Goal: Find specific page/section: Find specific page/section

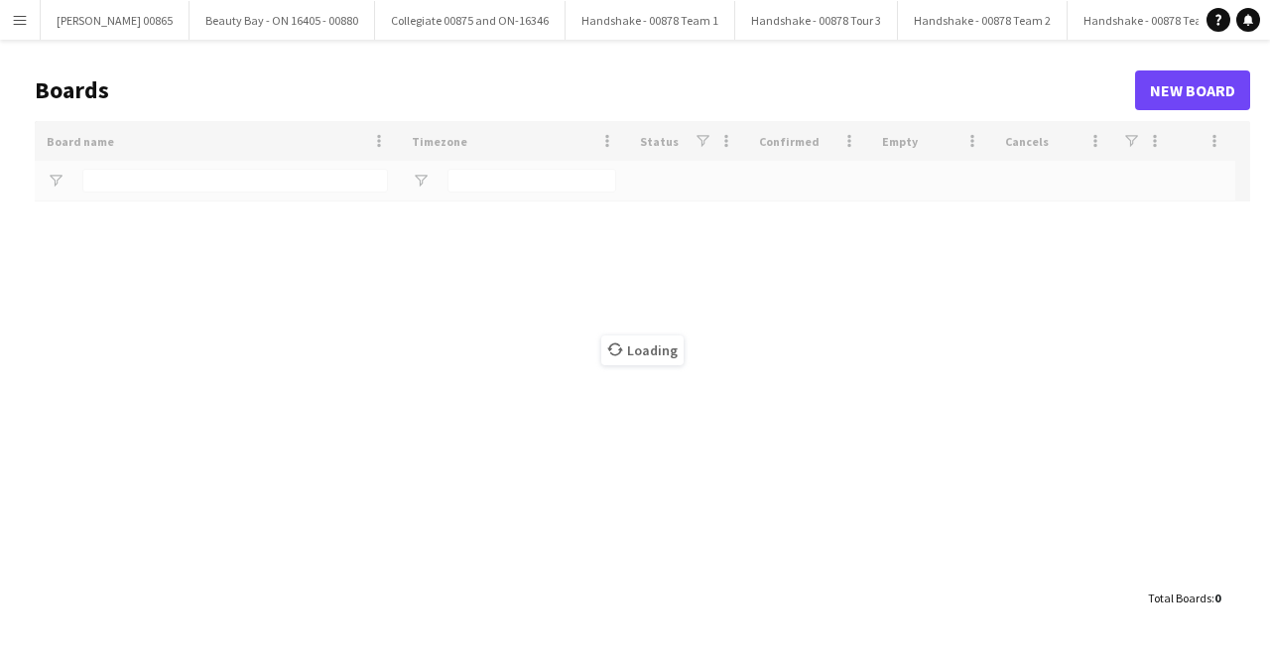
type input "****"
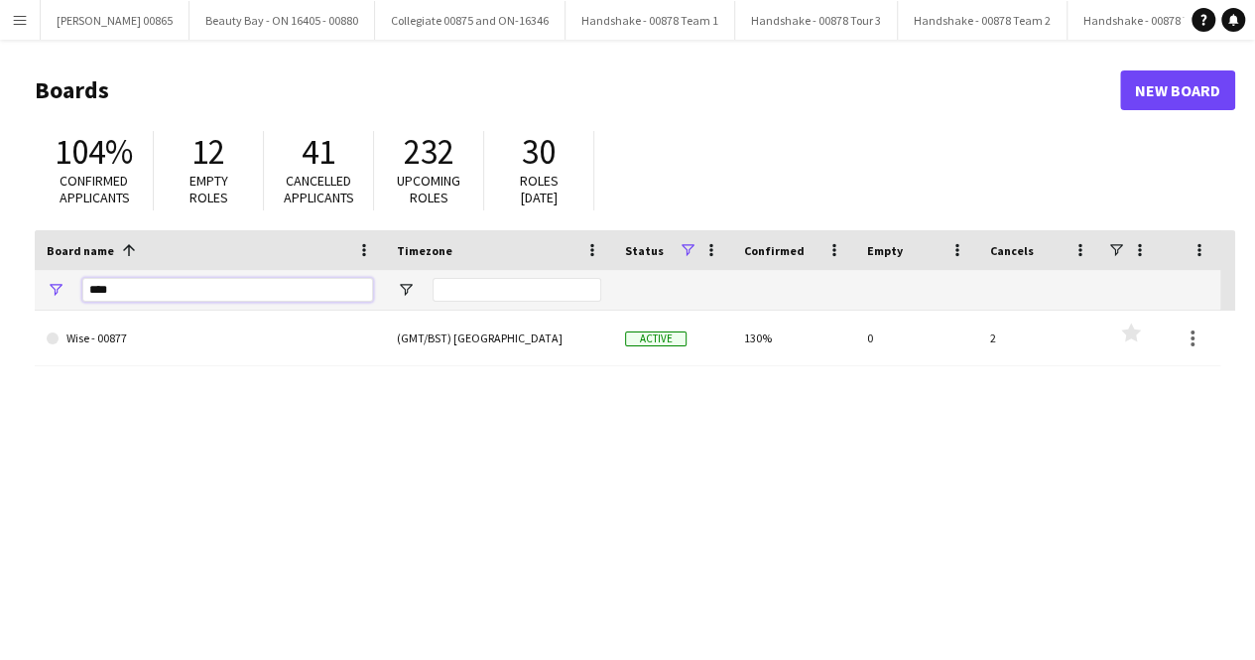
click at [271, 289] on input "****" at bounding box center [227, 290] width 291 height 24
click at [34, 21] on button "Menu" at bounding box center [20, 20] width 40 height 40
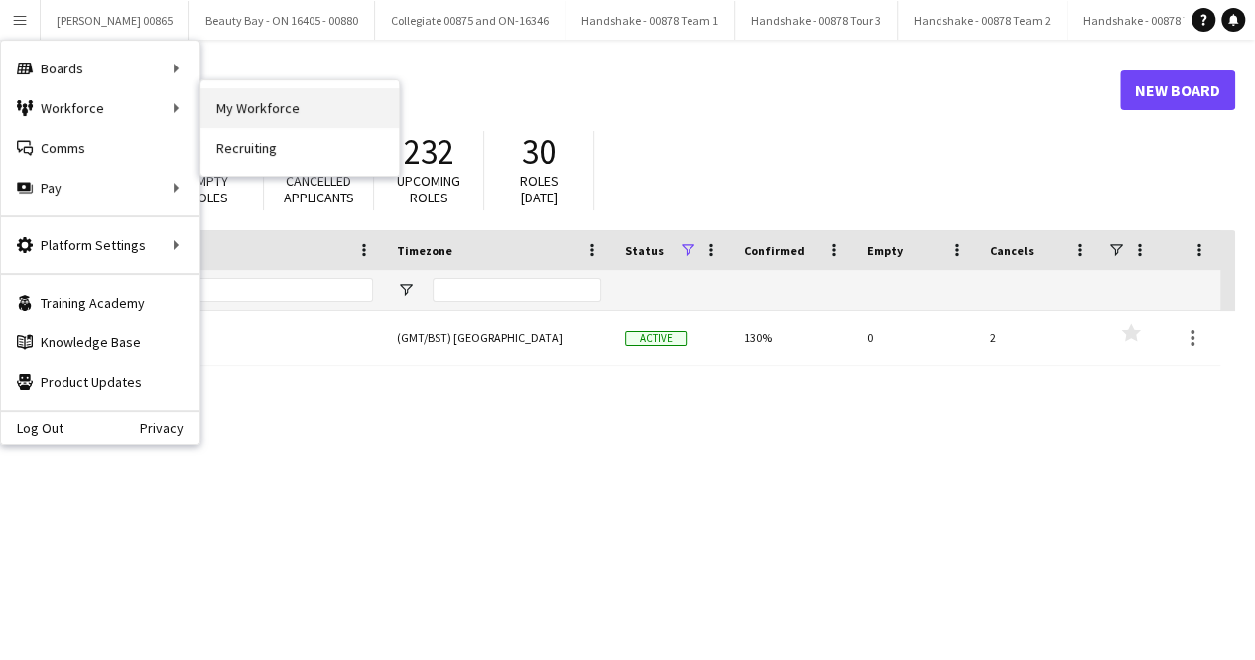
click at [240, 101] on link "My Workforce" at bounding box center [299, 108] width 198 height 40
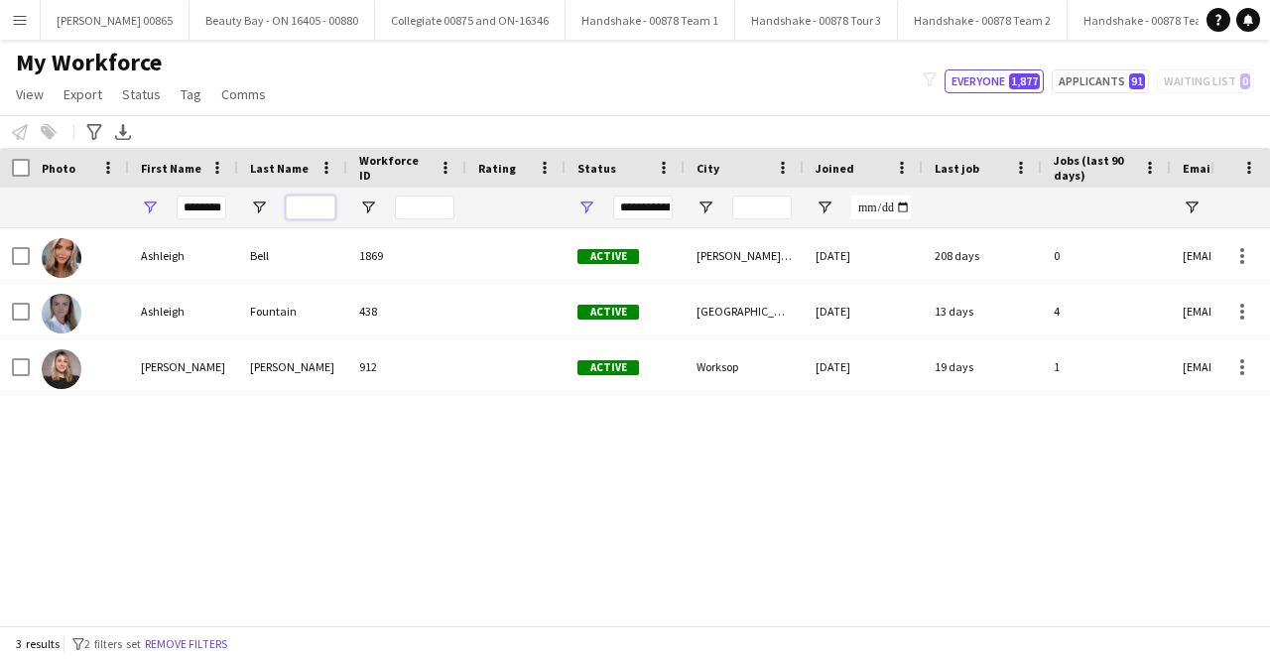
click at [299, 197] on input "Last Name Filter Input" at bounding box center [311, 207] width 50 height 24
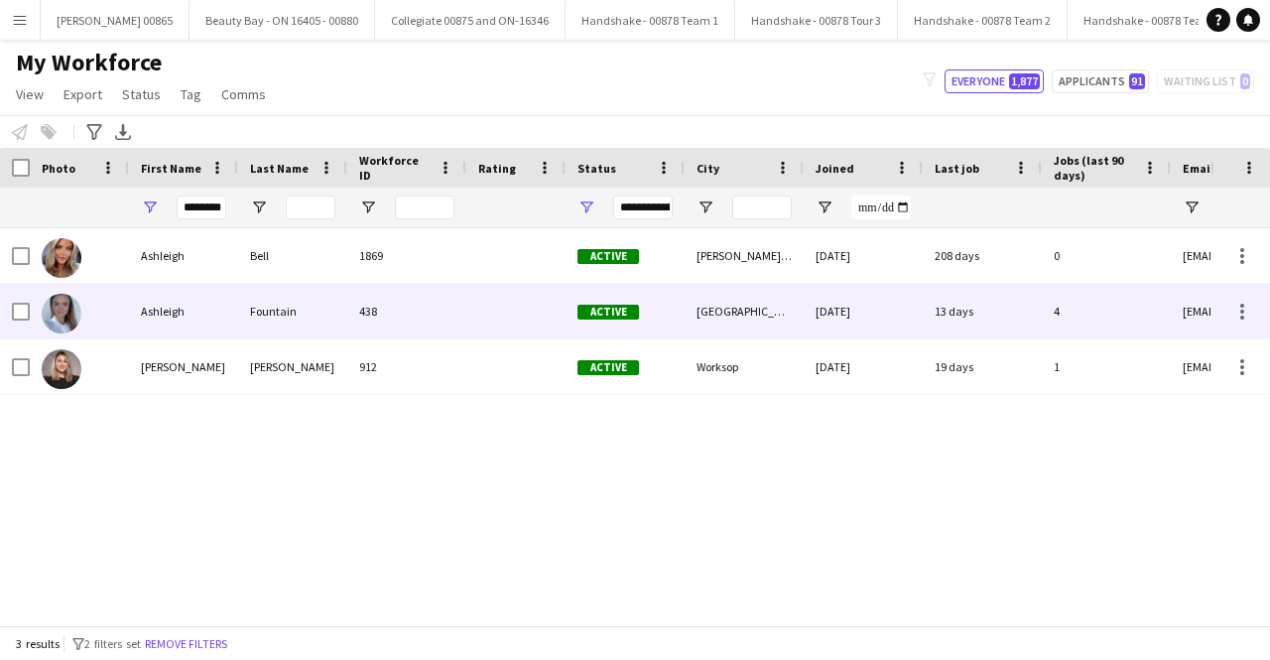
click at [282, 314] on div "Fountain" at bounding box center [292, 311] width 109 height 55
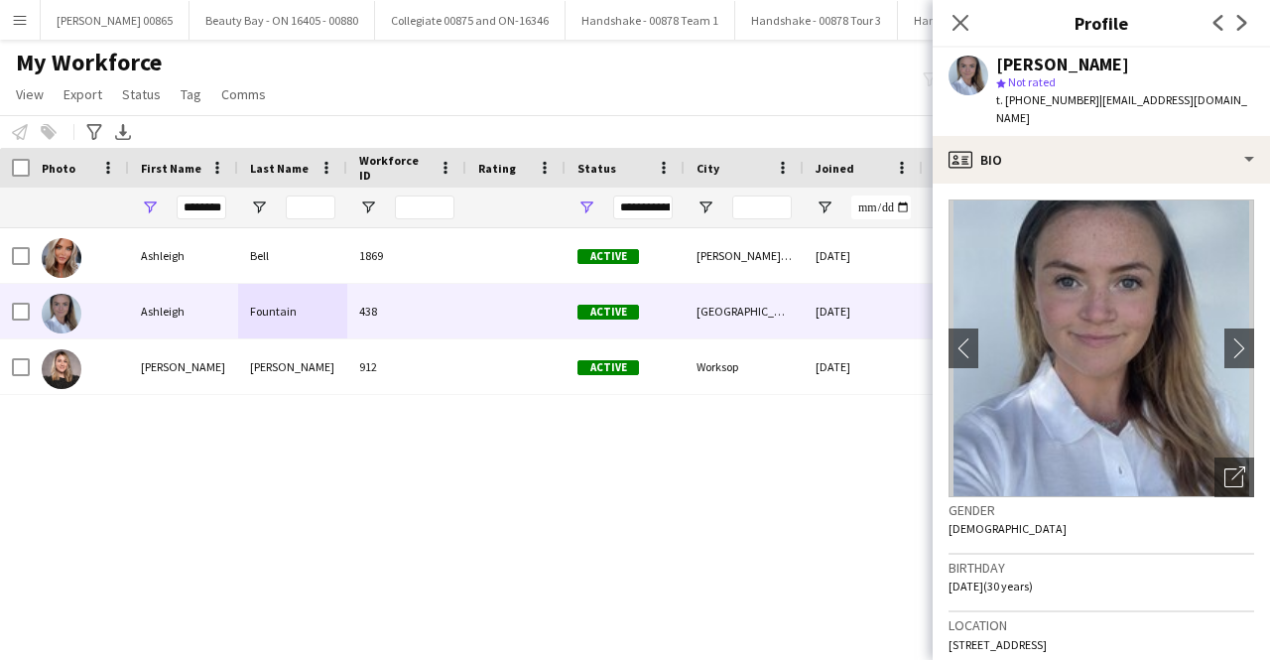
drag, startPoint x: 1253, startPoint y: 103, endPoint x: 1091, endPoint y: 99, distance: 161.8
click at [1091, 99] on div "[PERSON_NAME] star Not rated t. [PHONE_NUMBER] | [EMAIL_ADDRESS][DOMAIN_NAME]" at bounding box center [1101, 92] width 337 height 88
copy span "[EMAIL_ADDRESS][DOMAIN_NAME]"
click at [773, 73] on div "My Workforce View Views Default view New view Update view Delete view Edit name…" at bounding box center [635, 81] width 1270 height 67
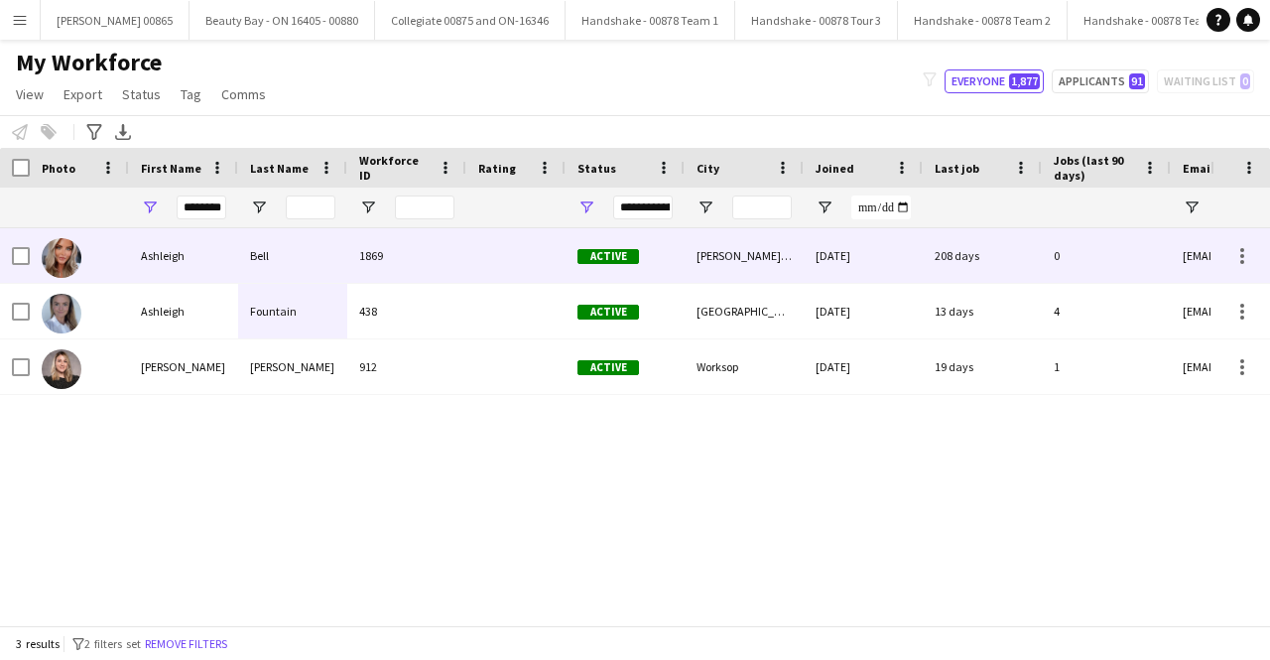
click at [155, 249] on div "Ashleigh" at bounding box center [183, 255] width 109 height 55
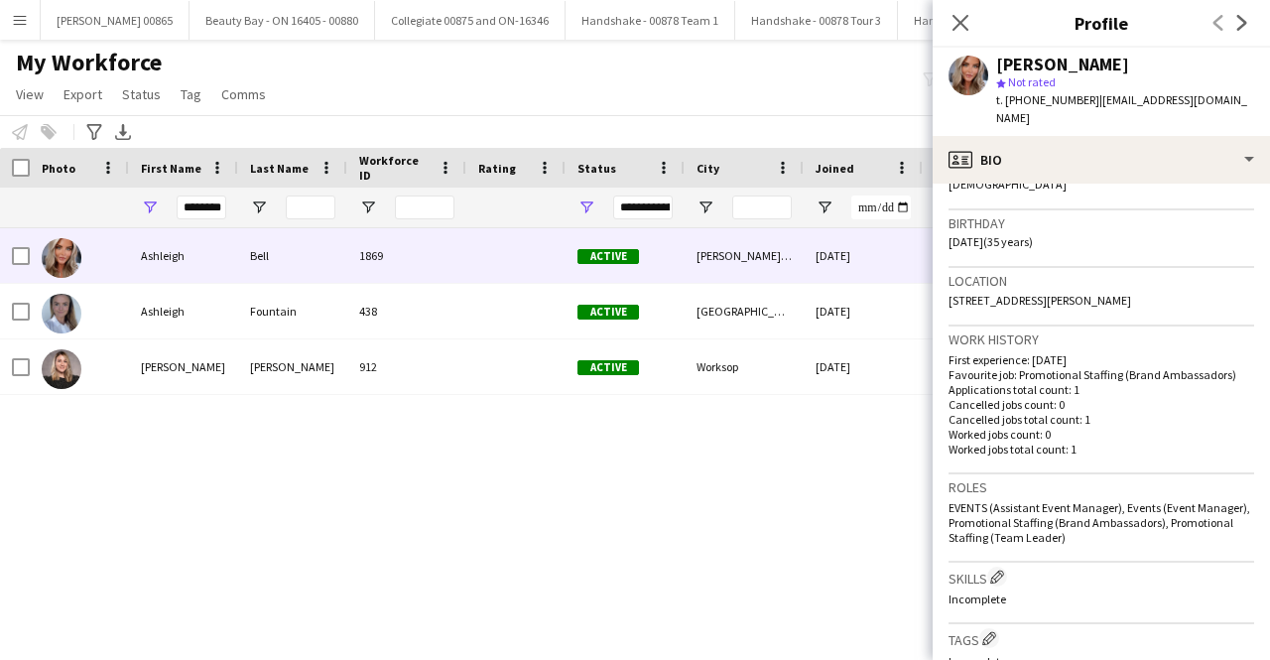
scroll to position [496, 0]
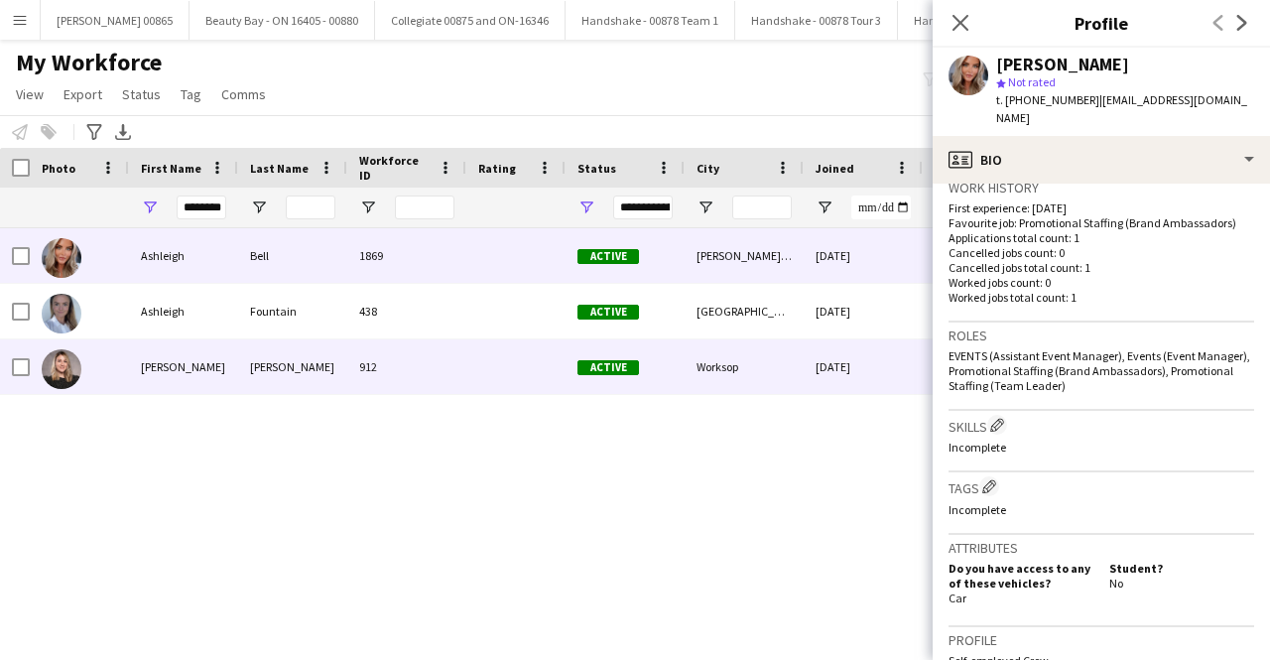
click at [173, 356] on div "[PERSON_NAME]" at bounding box center [183, 366] width 109 height 55
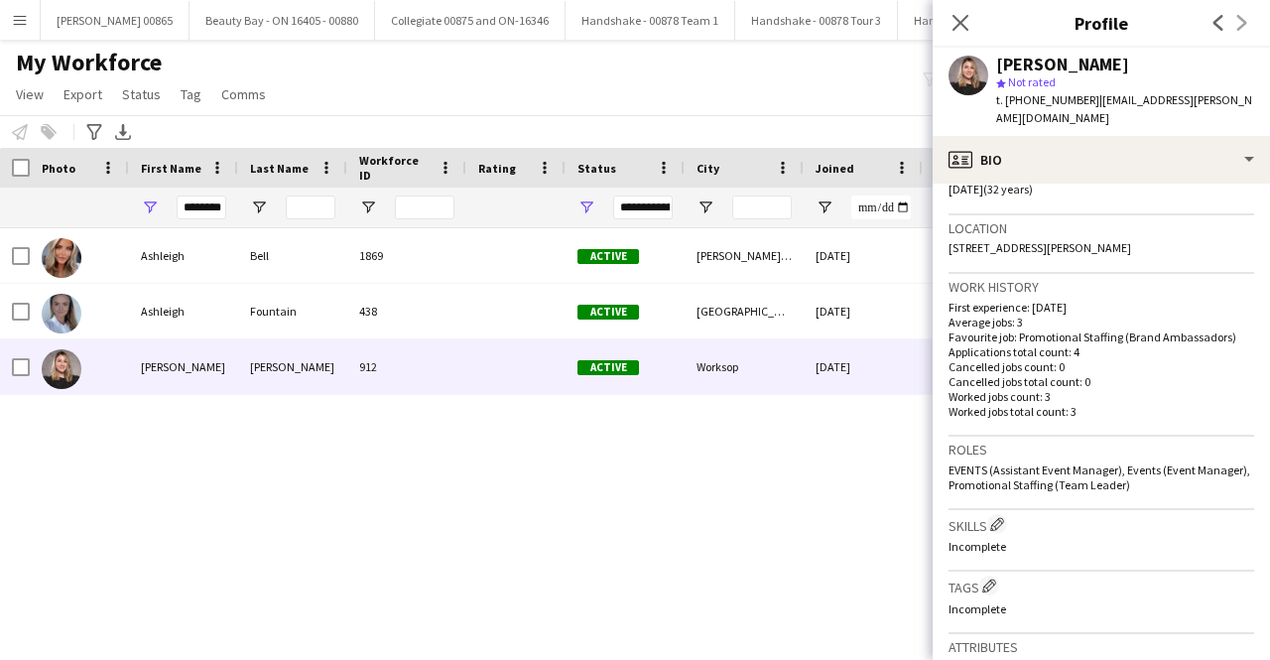
scroll to position [298, 0]
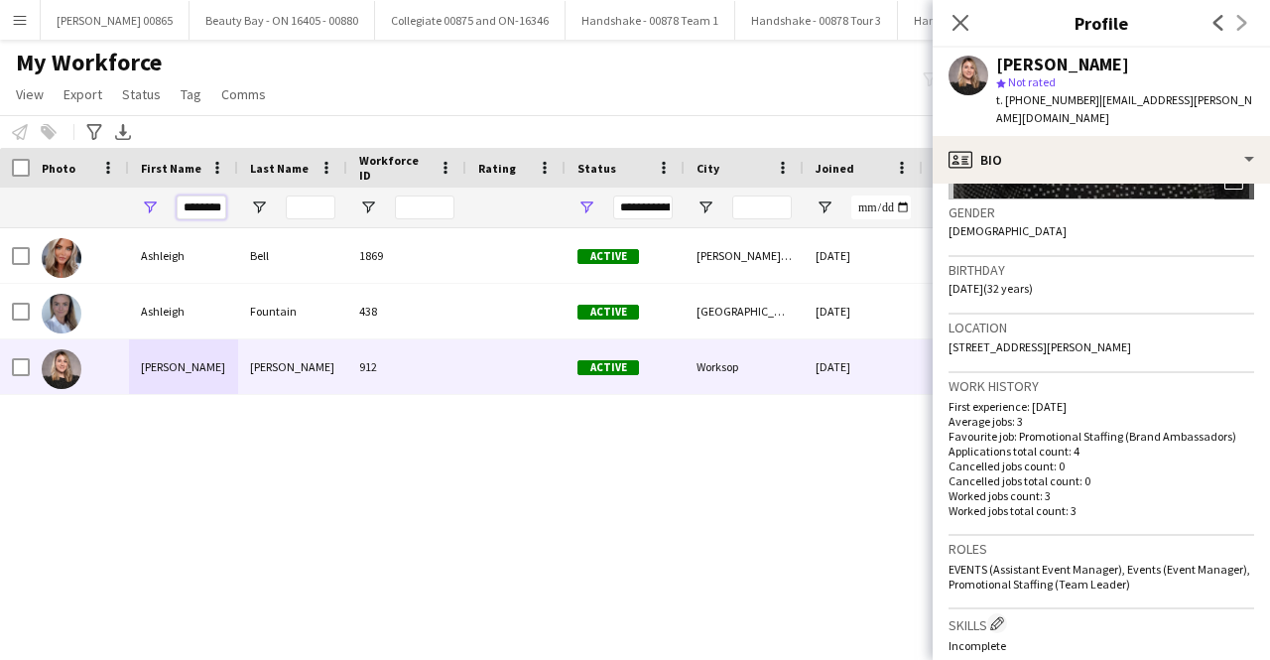
click at [186, 212] on input "********" at bounding box center [202, 207] width 50 height 24
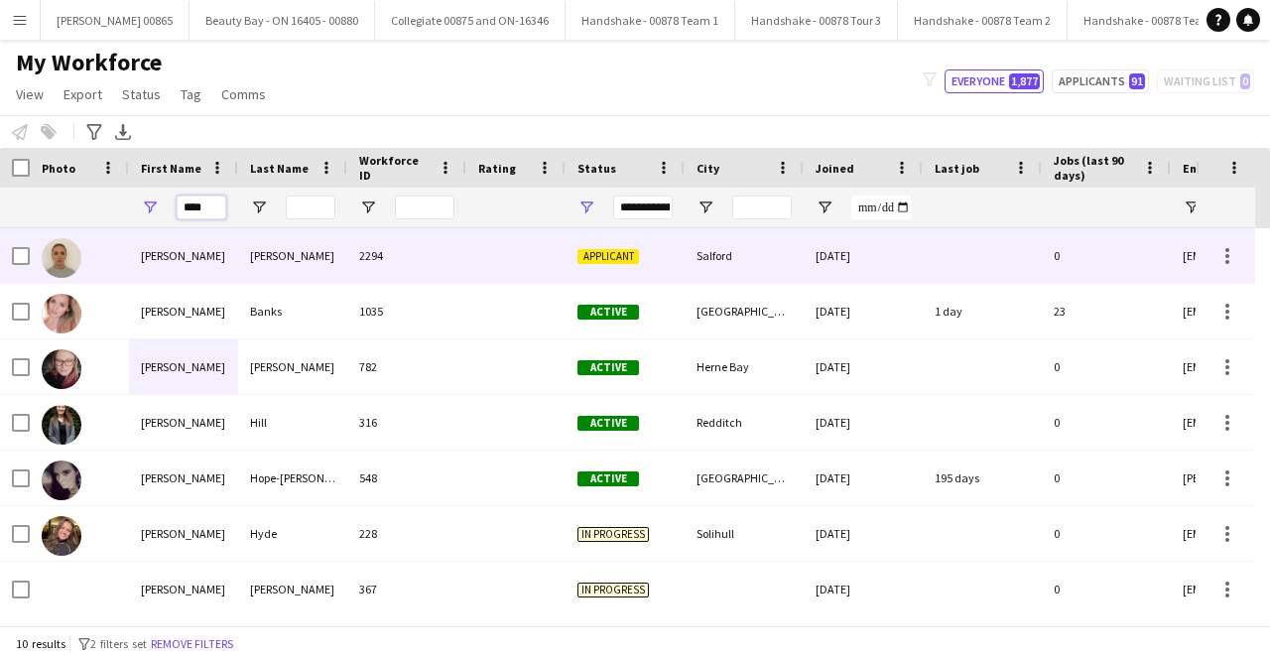
type input "****"
click at [163, 265] on div "[PERSON_NAME]" at bounding box center [183, 255] width 109 height 55
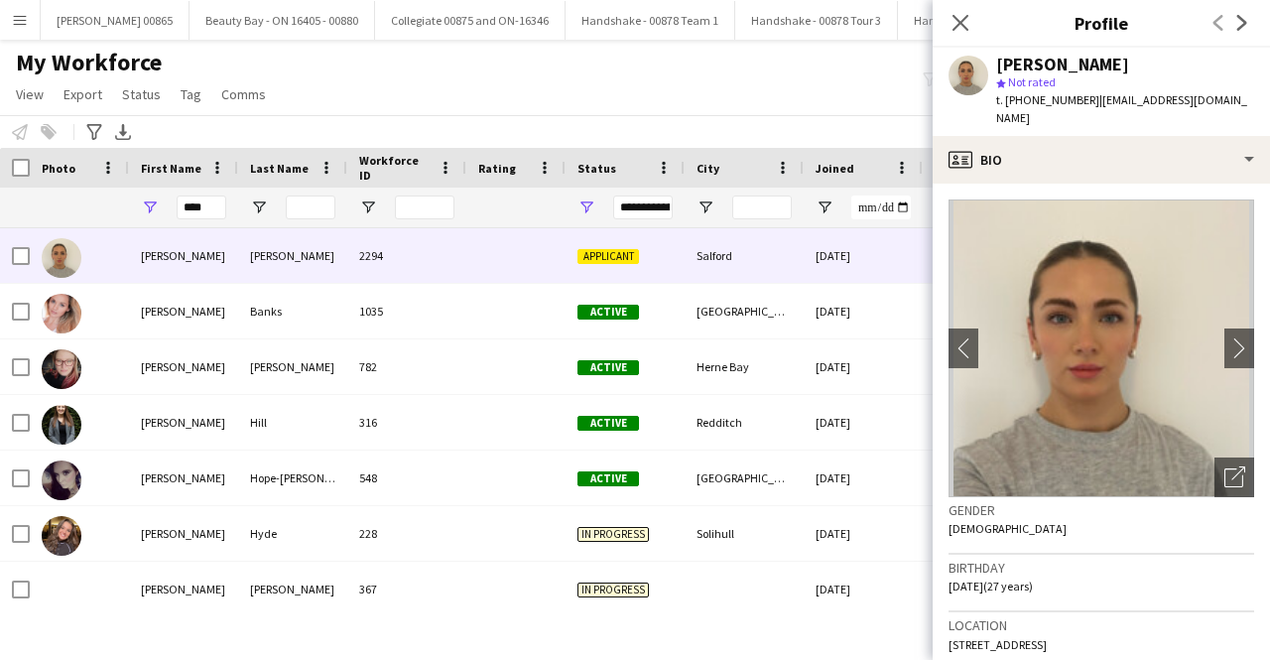
scroll to position [198, 0]
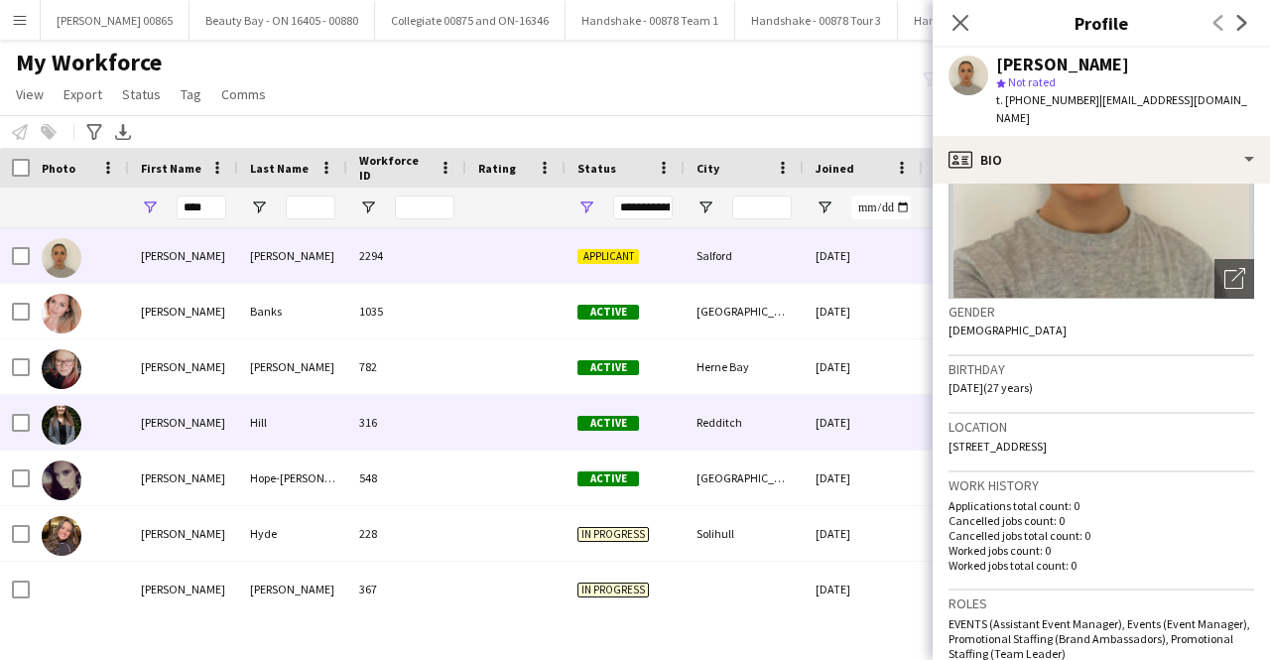
click at [147, 431] on div "[PERSON_NAME]" at bounding box center [183, 422] width 109 height 55
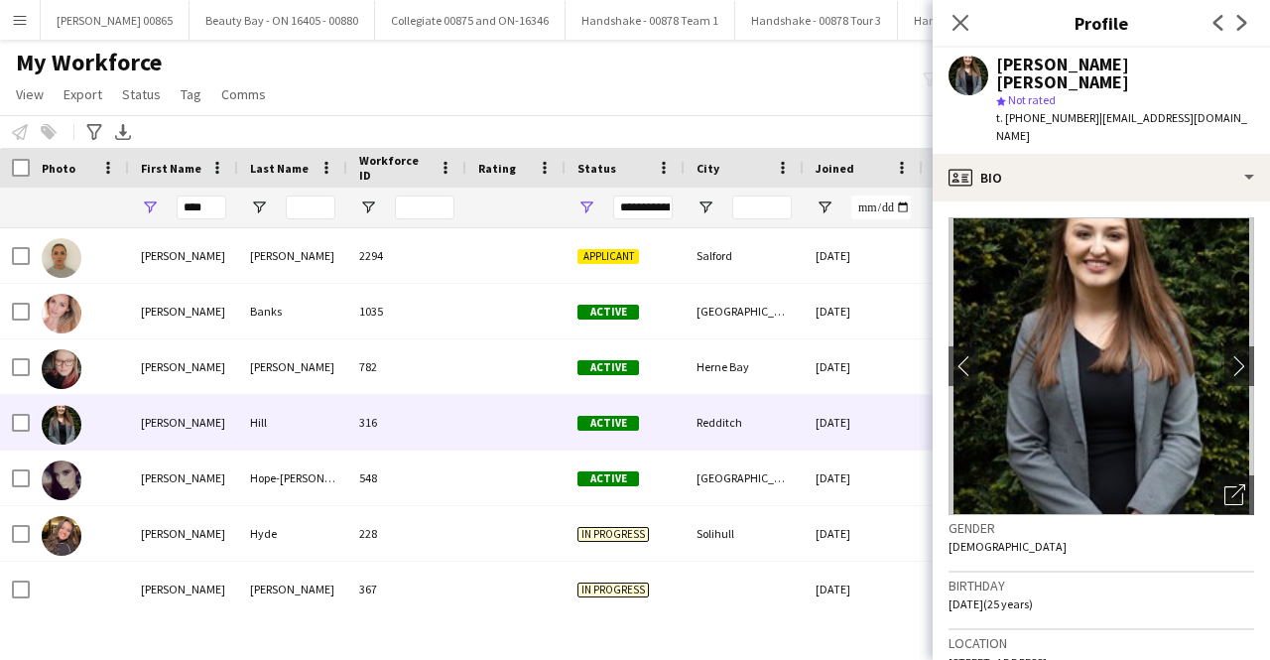
scroll to position [496, 0]
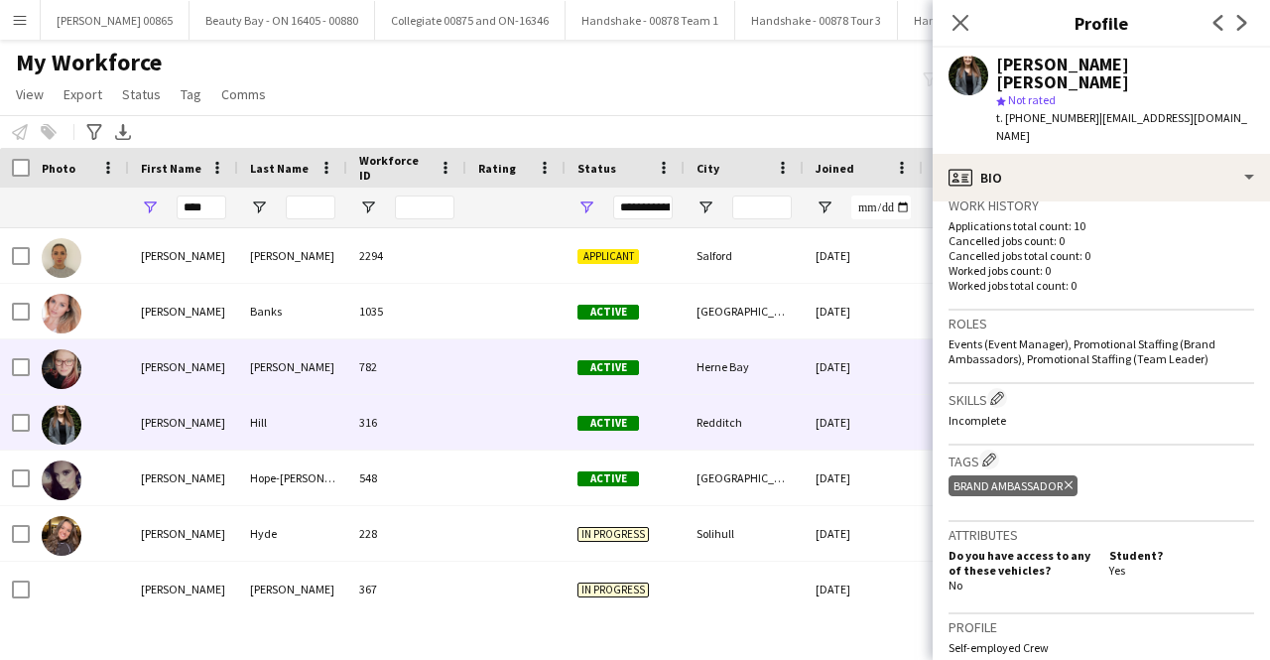
click at [159, 354] on div "[PERSON_NAME]" at bounding box center [183, 366] width 109 height 55
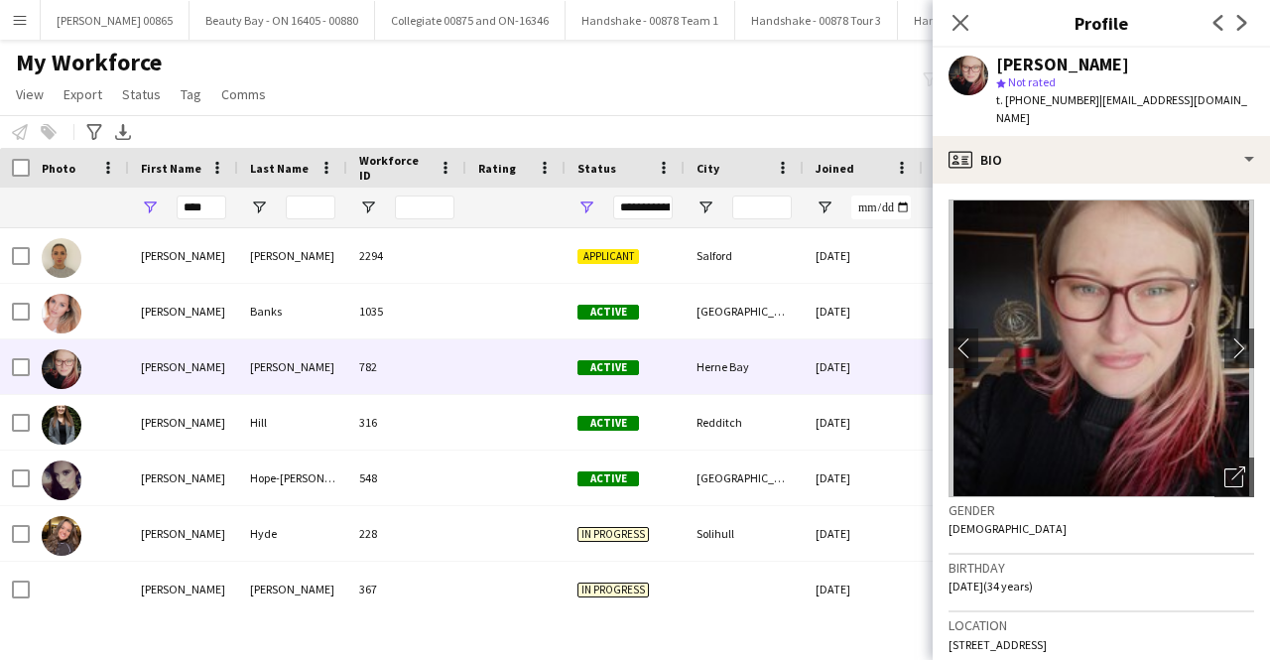
scroll to position [298, 0]
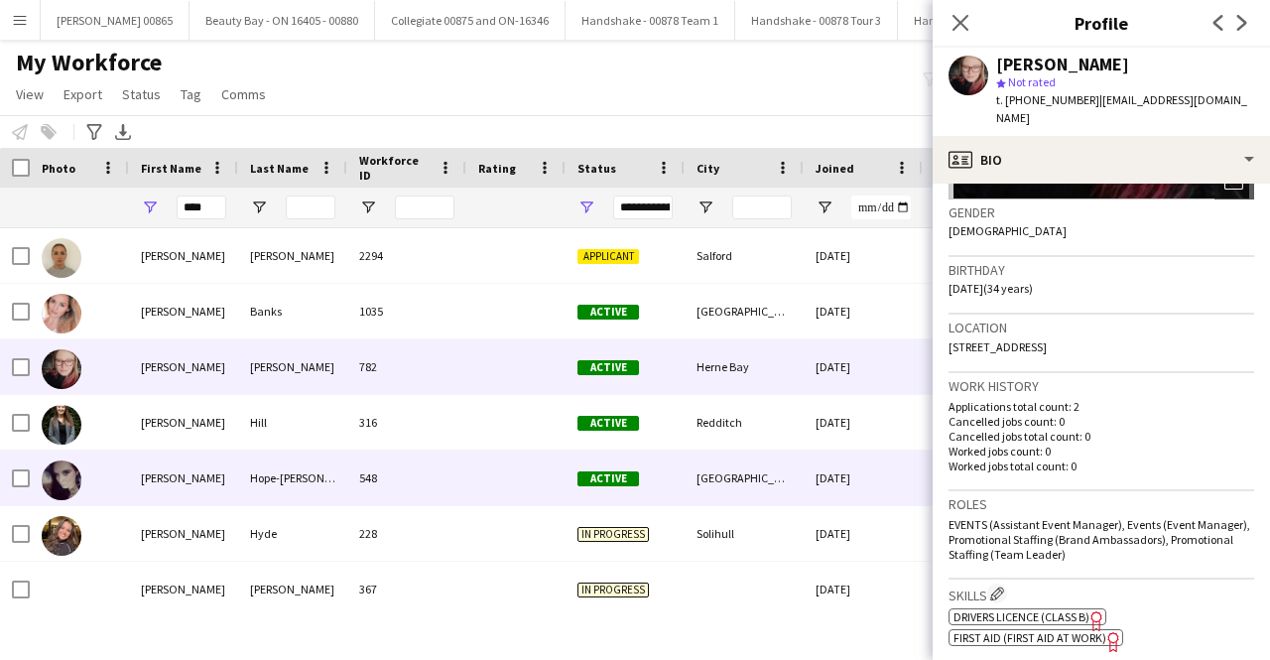
click at [167, 477] on div "[PERSON_NAME]" at bounding box center [183, 477] width 109 height 55
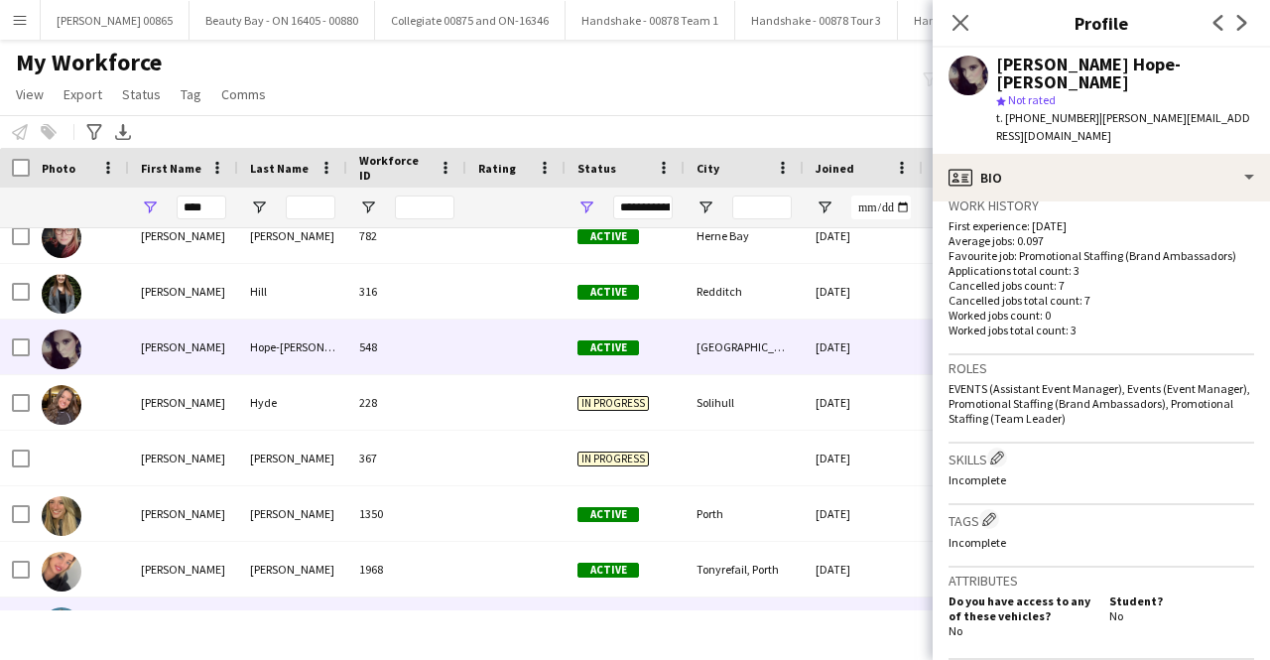
scroll to position [173, 0]
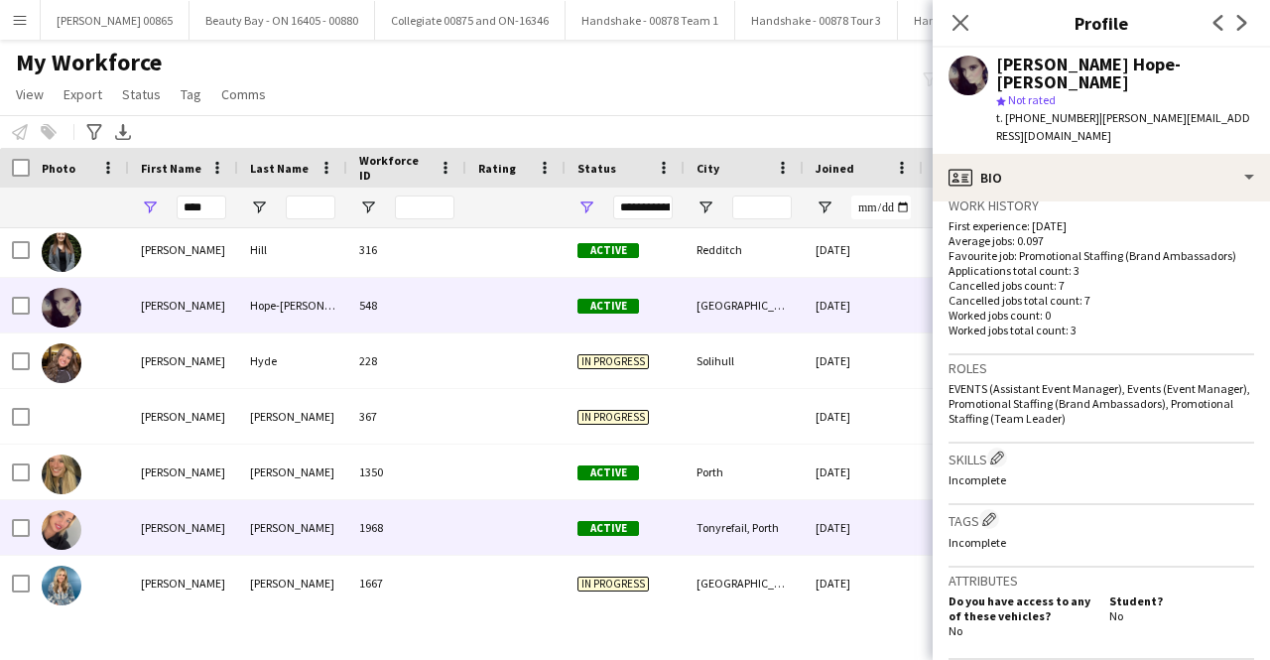
click at [212, 537] on div "[PERSON_NAME]" at bounding box center [183, 527] width 109 height 55
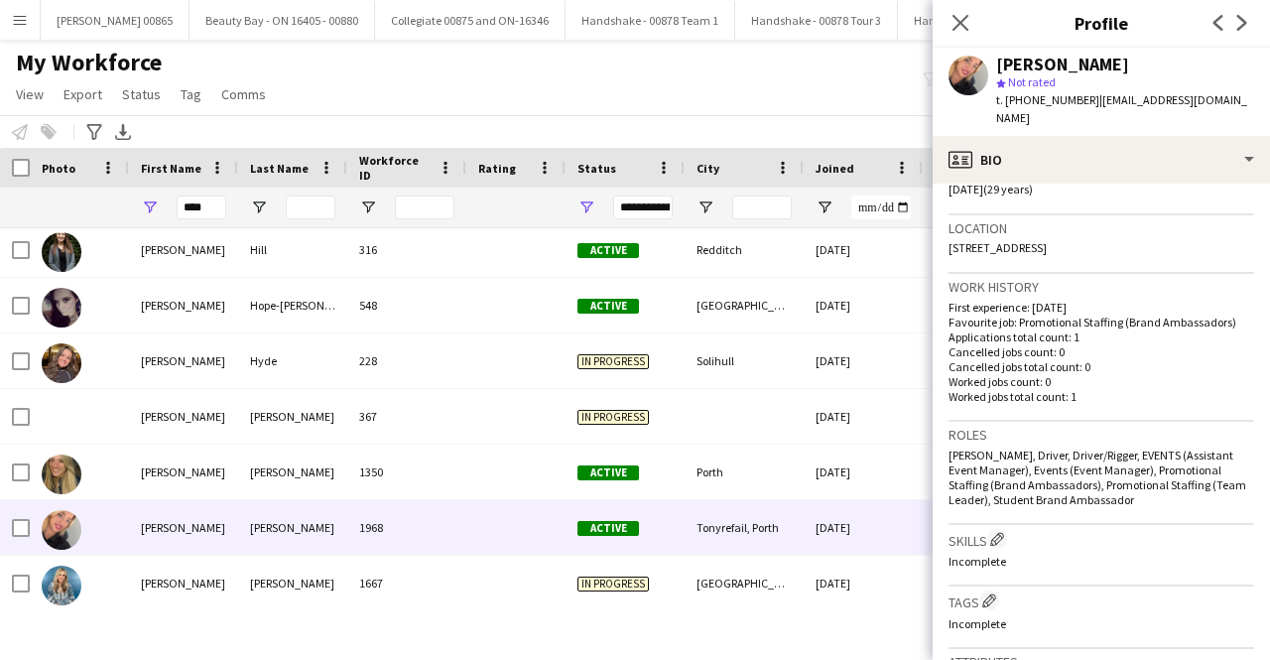
scroll to position [298, 0]
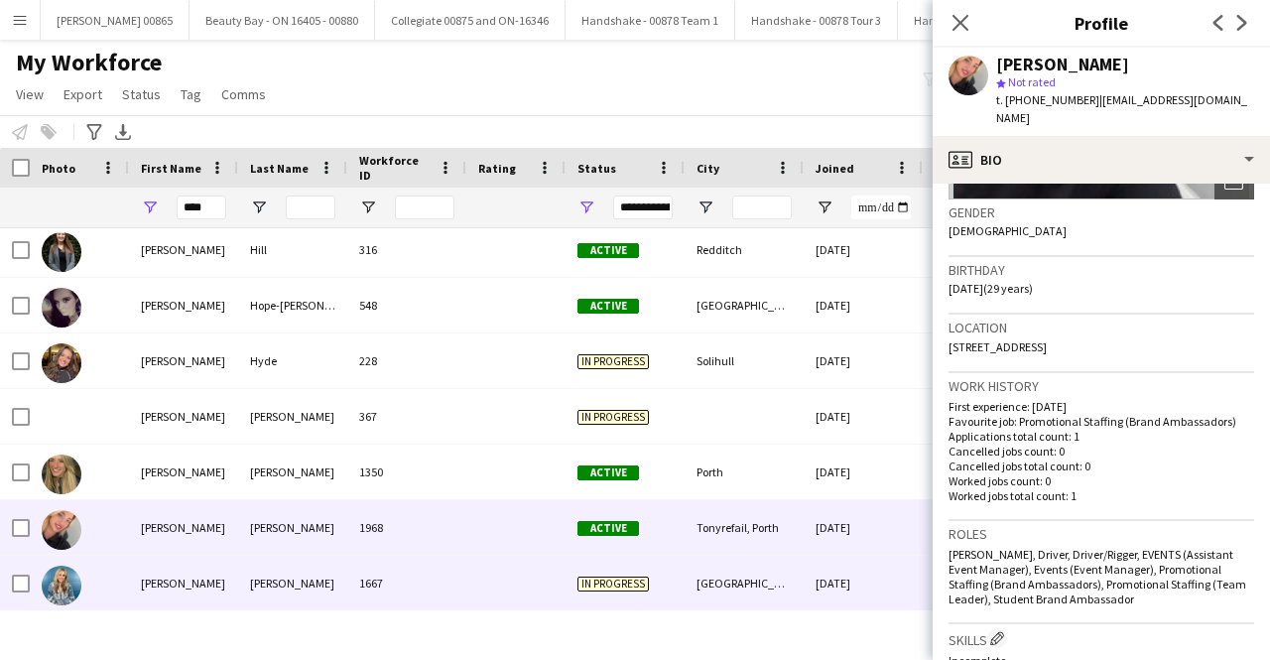
click at [256, 583] on div "[PERSON_NAME]" at bounding box center [292, 583] width 109 height 55
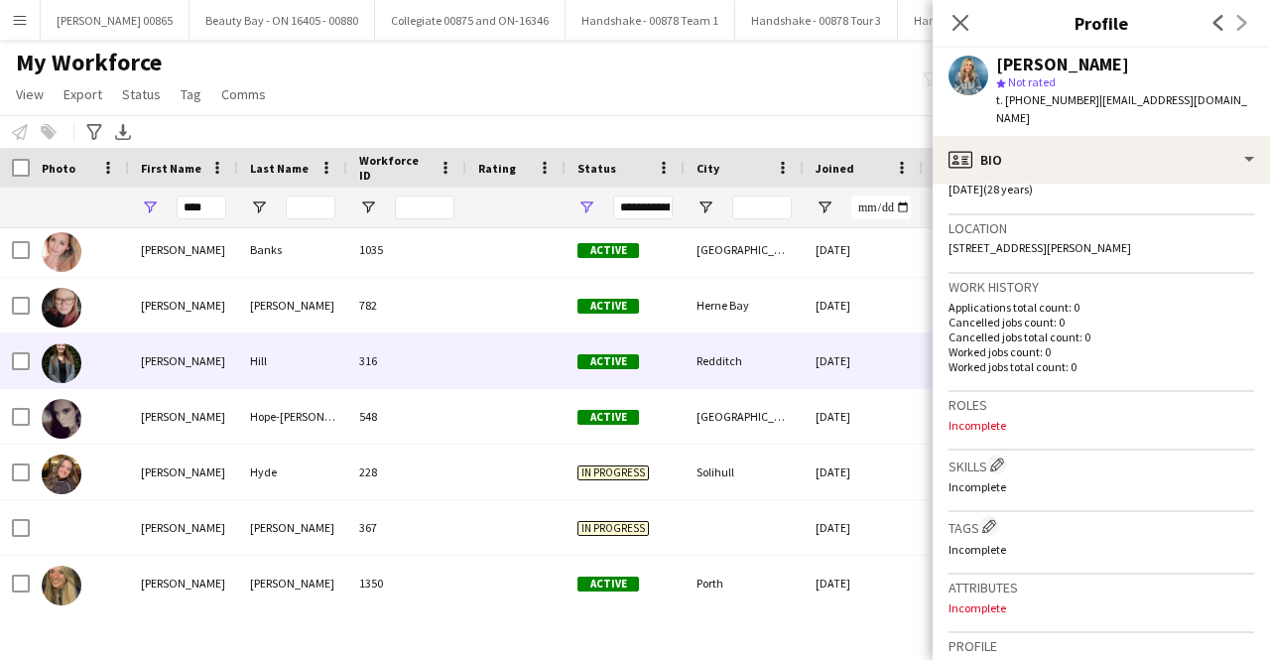
scroll to position [0, 0]
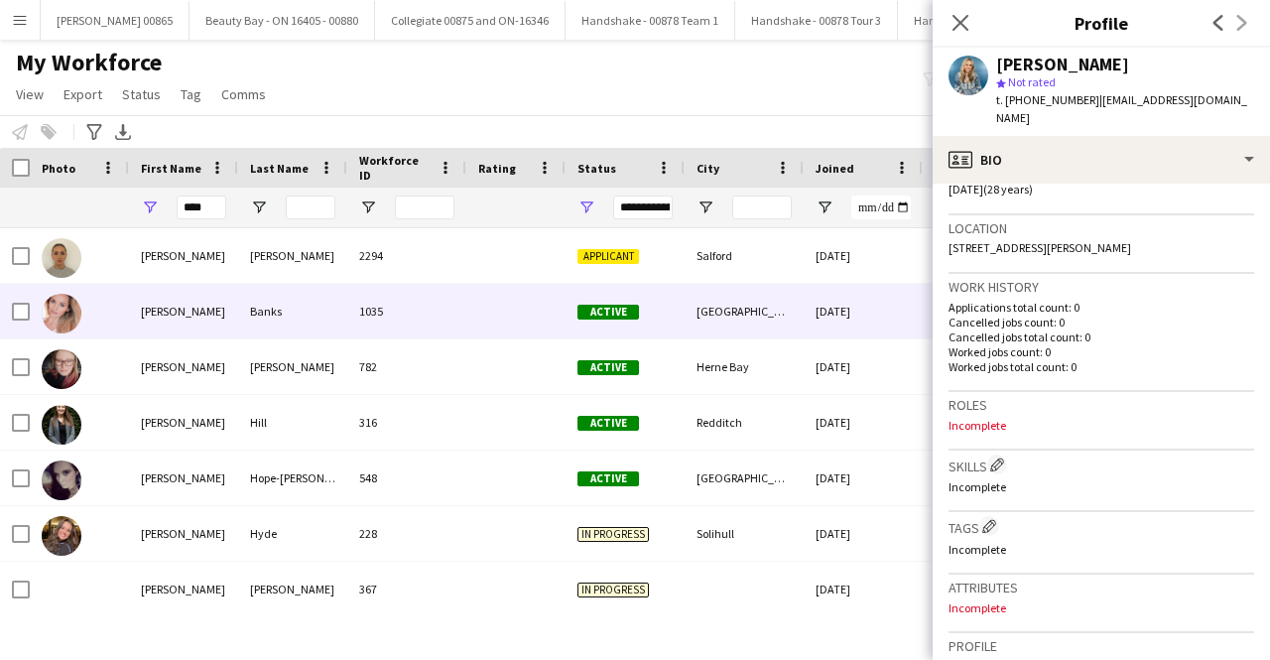
click at [177, 321] on div "[PERSON_NAME]" at bounding box center [183, 311] width 109 height 55
